Goal: Task Accomplishment & Management: Use online tool/utility

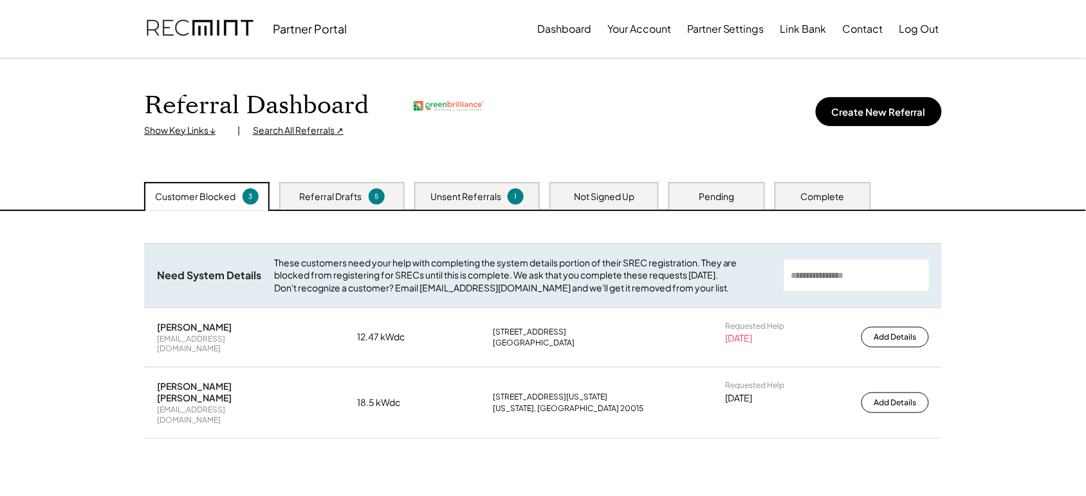
click at [309, 131] on div "Search All Referrals ↗" at bounding box center [298, 130] width 91 height 13
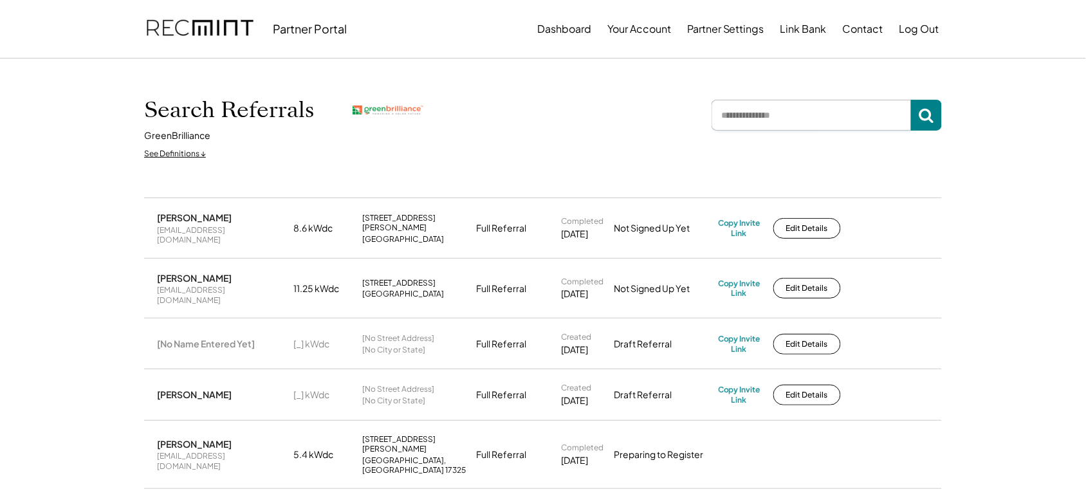
click at [735, 116] on input "input" at bounding box center [812, 115] width 200 height 31
type input "********"
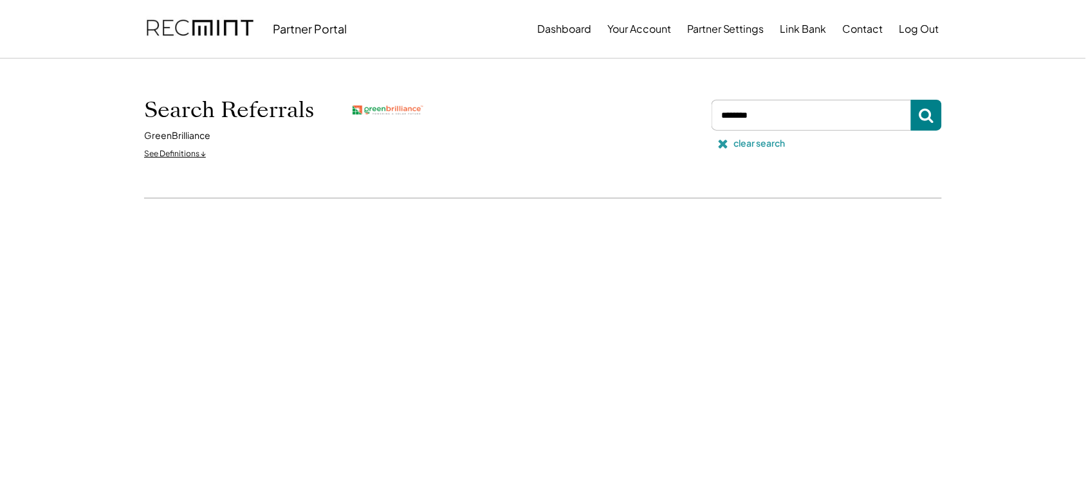
click at [732, 140] on button at bounding box center [723, 143] width 19 height 19
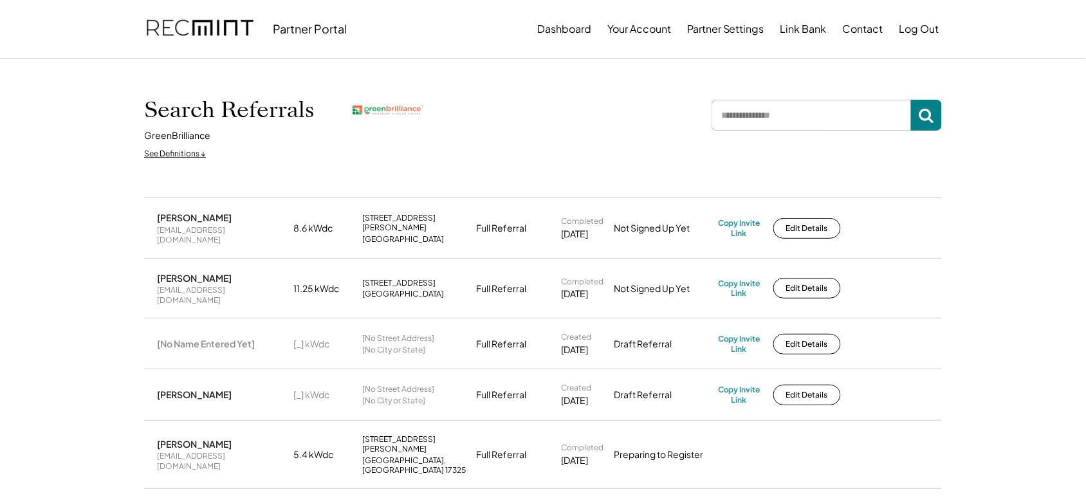
click at [792, 105] on input "input" at bounding box center [812, 115] width 200 height 31
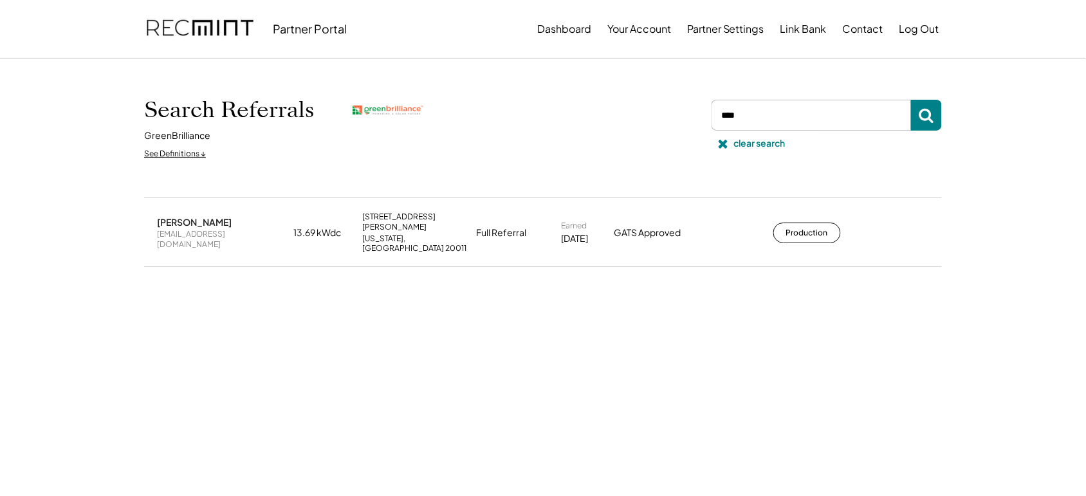
click at [232, 229] on div "chao.joannaa1@gmail.com" at bounding box center [221, 239] width 129 height 20
copy div "chao.joannaa1@gmail.com"
click at [799, 228] on button "Production" at bounding box center [808, 233] width 68 height 21
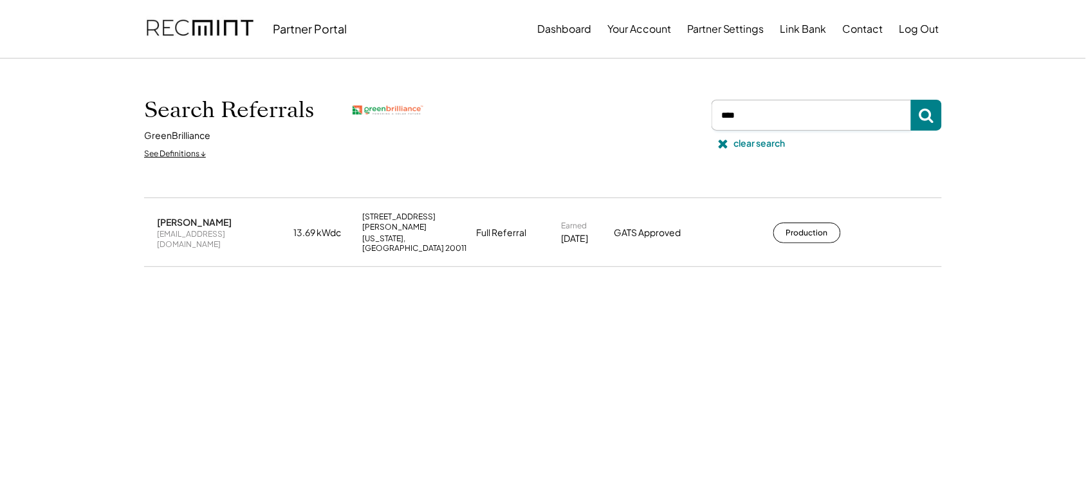
click at [777, 106] on input "input" at bounding box center [812, 115] width 200 height 31
click at [777, 107] on input "input" at bounding box center [812, 115] width 200 height 31
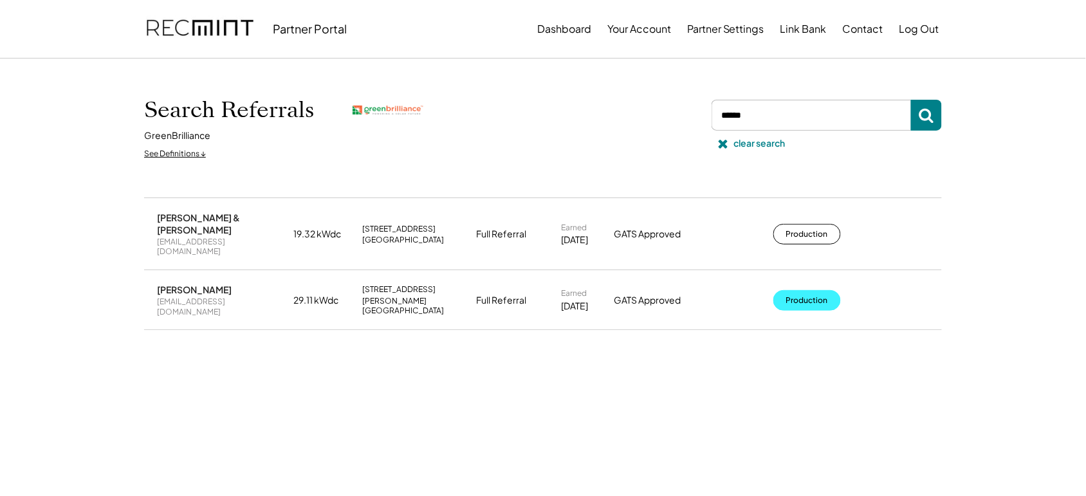
click at [808, 290] on button "Production" at bounding box center [808, 300] width 68 height 21
click at [764, 123] on input "input" at bounding box center [812, 115] width 200 height 31
type input "*******"
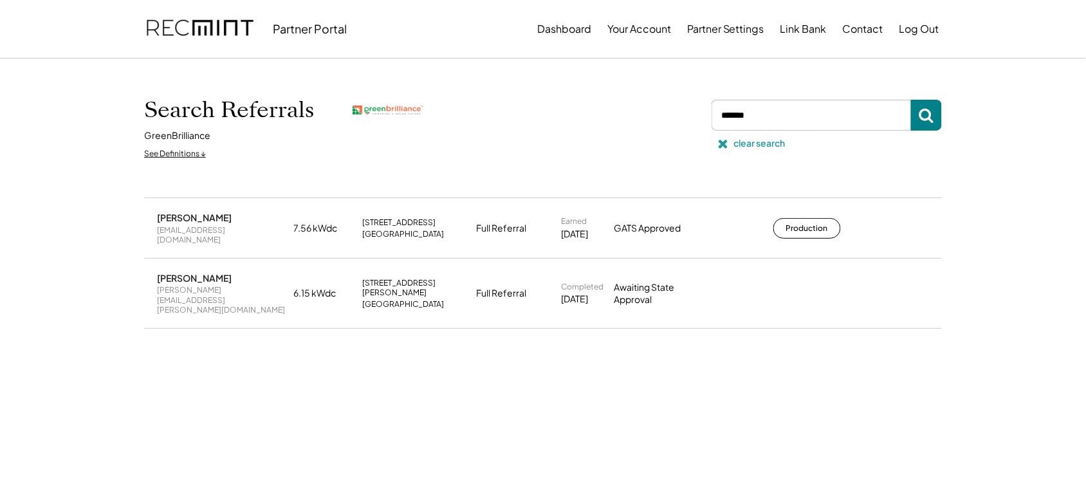
click at [739, 142] on div "clear search" at bounding box center [759, 143] width 51 height 13
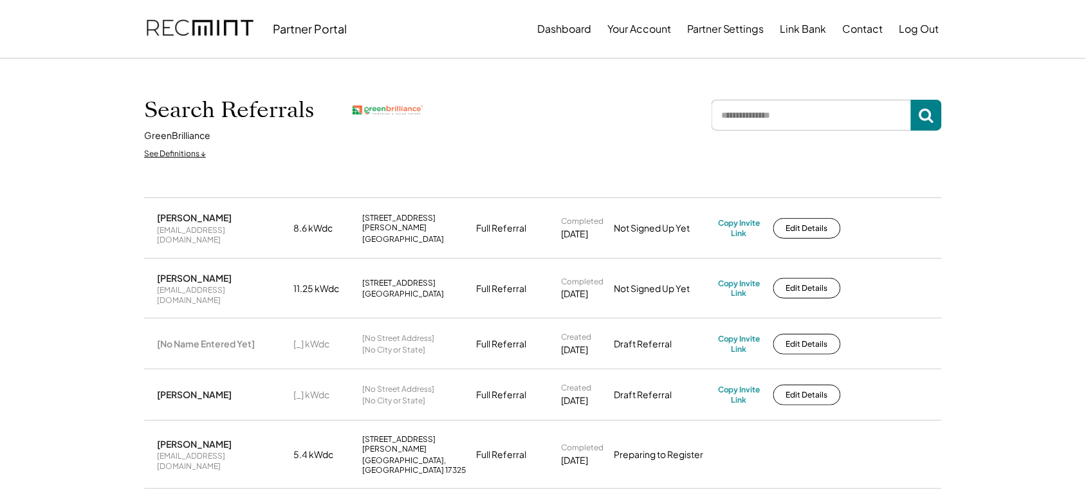
click at [769, 107] on input "input" at bounding box center [812, 115] width 200 height 31
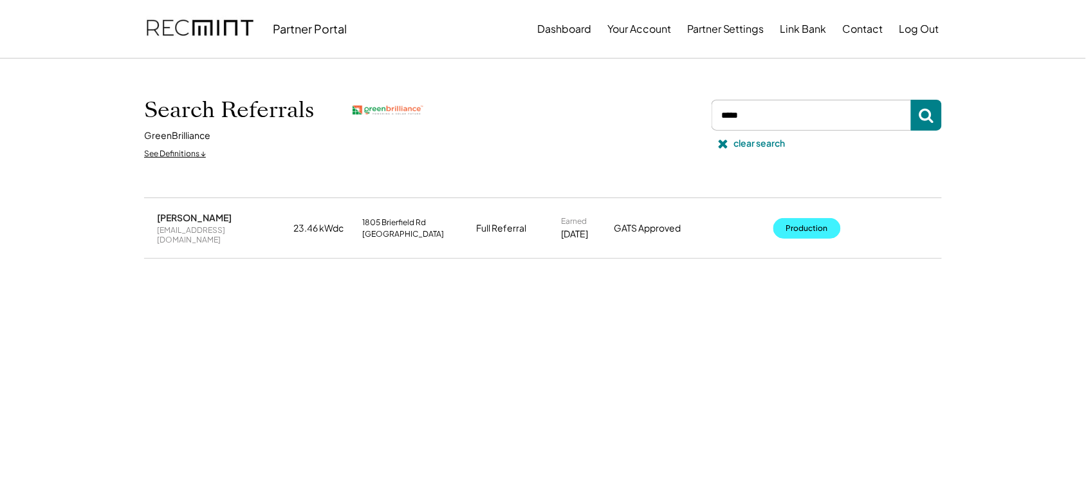
click at [799, 224] on button "Production" at bounding box center [808, 228] width 68 height 21
click at [767, 125] on input "input" at bounding box center [812, 115] width 200 height 31
type input "****"
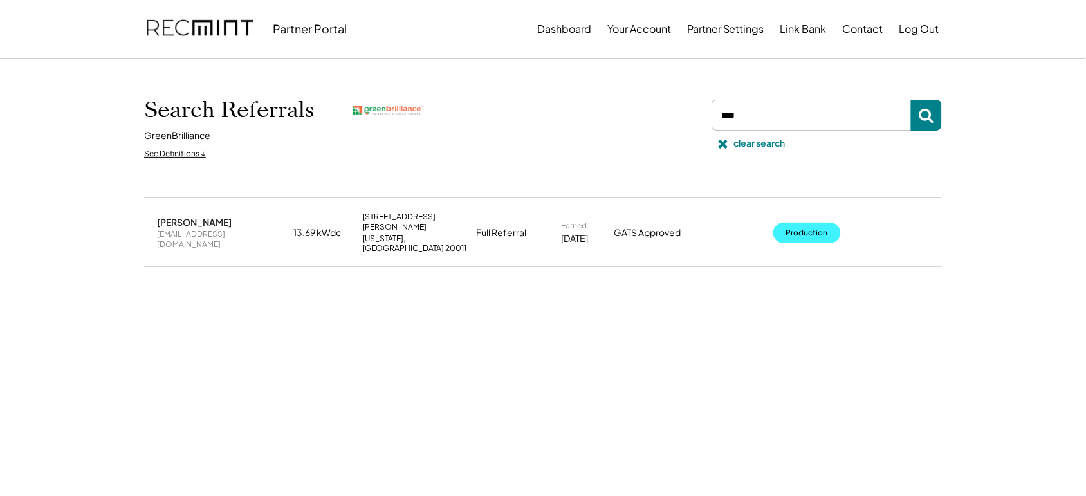
click at [819, 223] on button "Production" at bounding box center [808, 233] width 68 height 21
click at [736, 145] on div "clear search" at bounding box center [759, 143] width 51 height 13
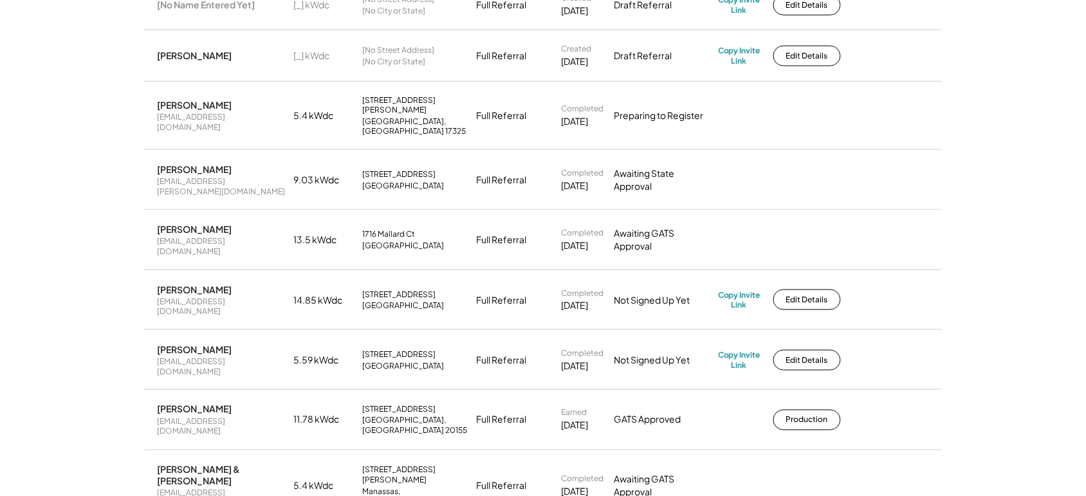
scroll to position [375, 0]
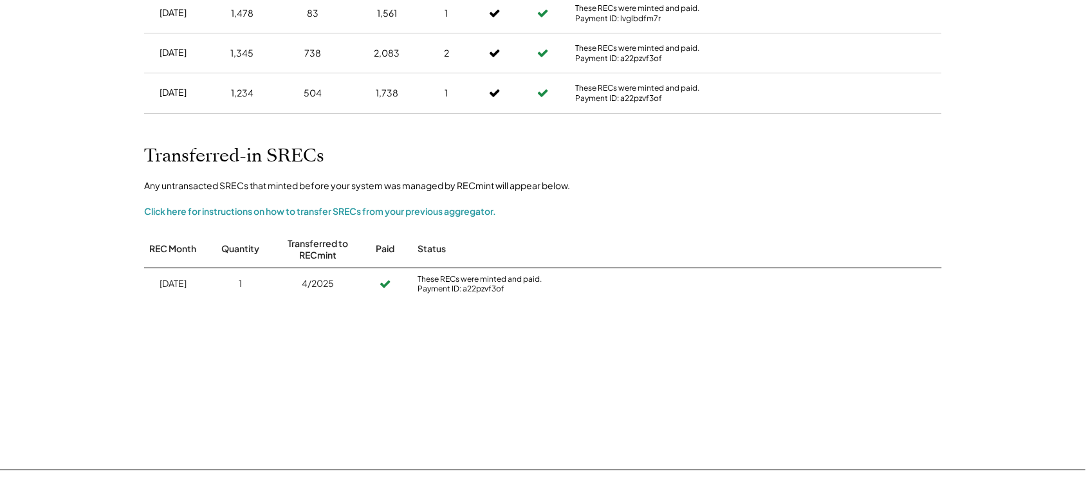
scroll to position [375, 0]
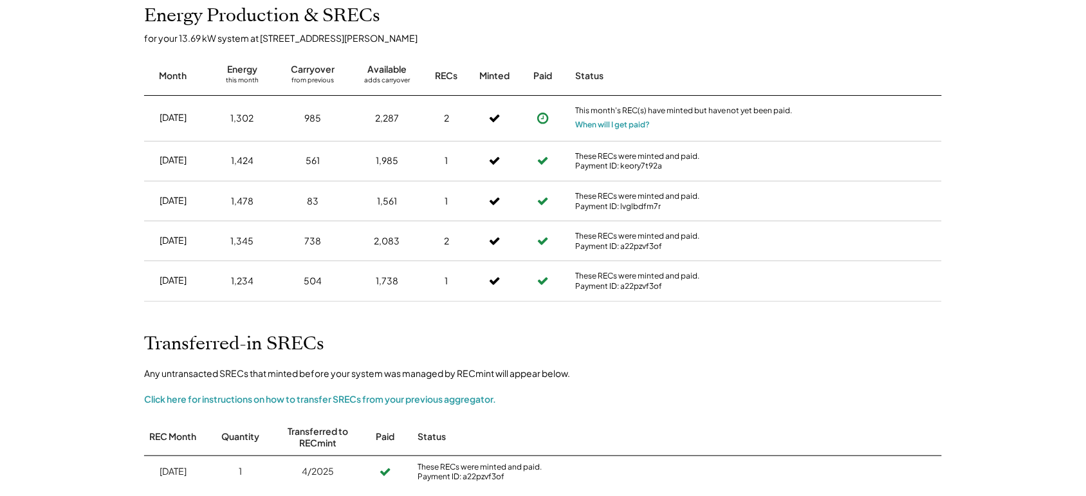
click at [405, 399] on div "Click here for instructions on how to transfer SRECs from your previous aggrega…" at bounding box center [320, 400] width 352 height 13
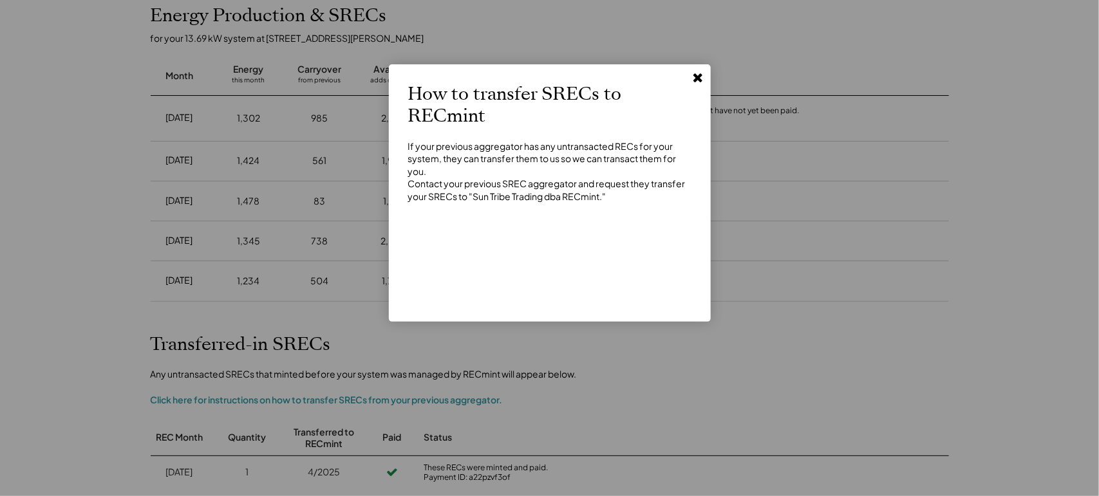
click at [720, 346] on div at bounding box center [549, 248] width 1099 height 496
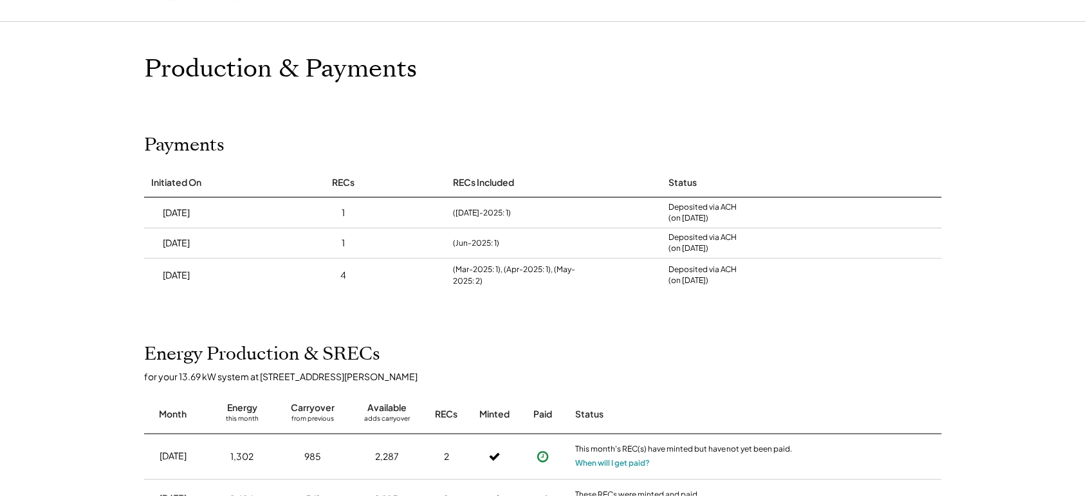
scroll to position [0, 0]
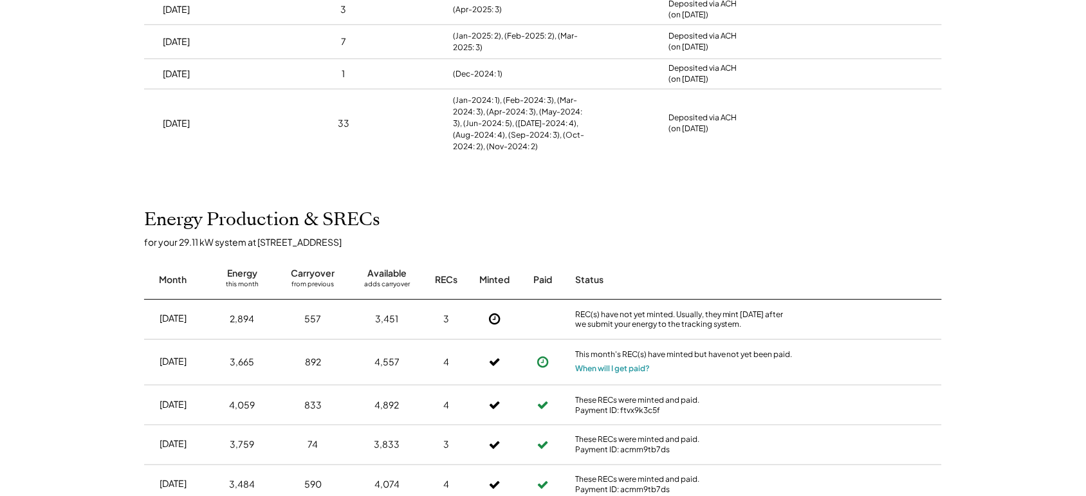
scroll to position [375, 0]
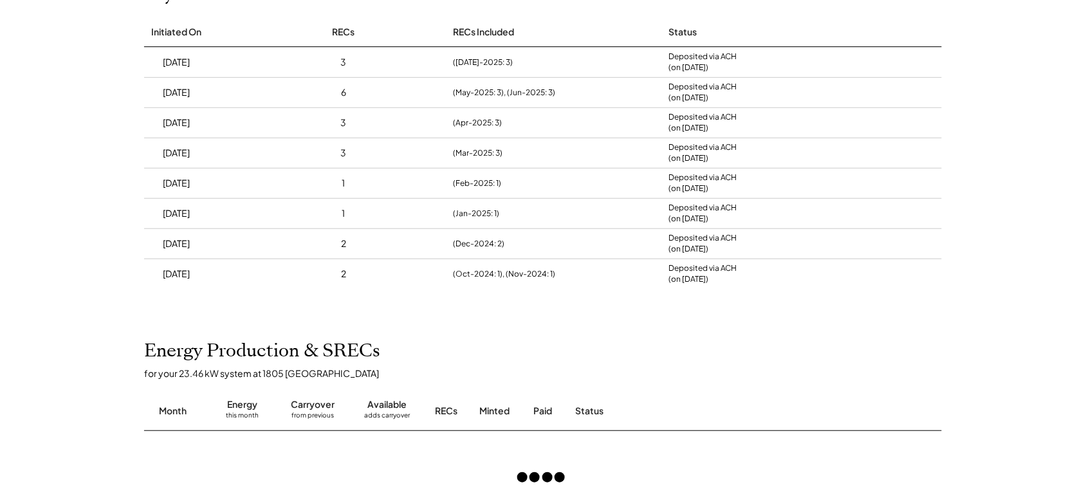
scroll to position [375, 0]
